Goal: Find specific page/section: Find specific page/section

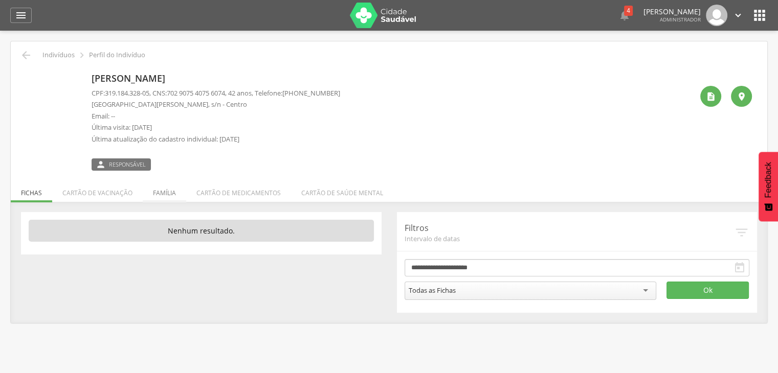
click at [157, 192] on li "Família" at bounding box center [164, 191] width 43 height 24
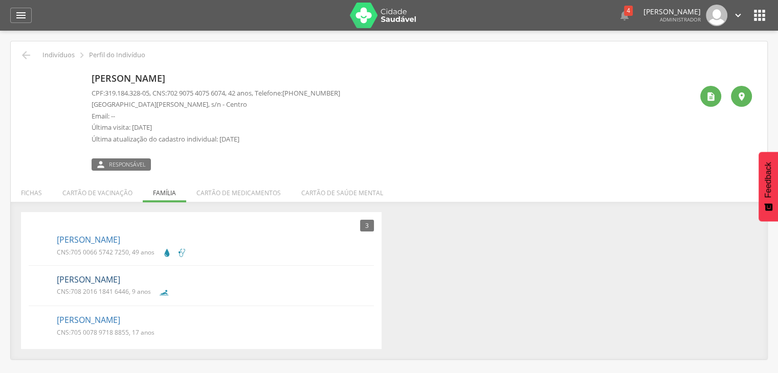
click at [120, 280] on link "Luiz Felipe do Nascimento da Silva" at bounding box center [88, 280] width 63 height 12
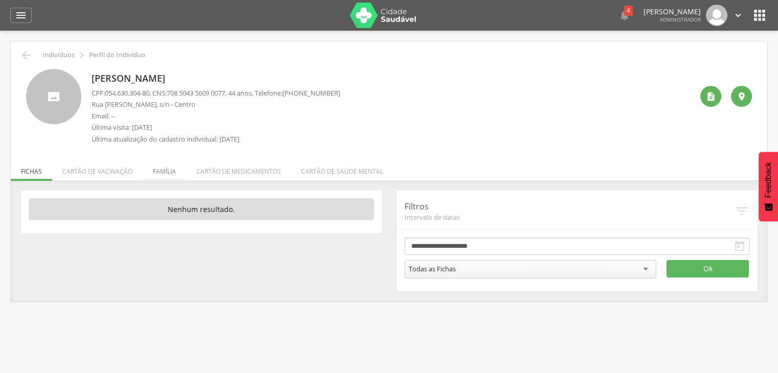
click at [161, 176] on li "Família" at bounding box center [164, 169] width 43 height 24
